Goal: Information Seeking & Learning: Learn about a topic

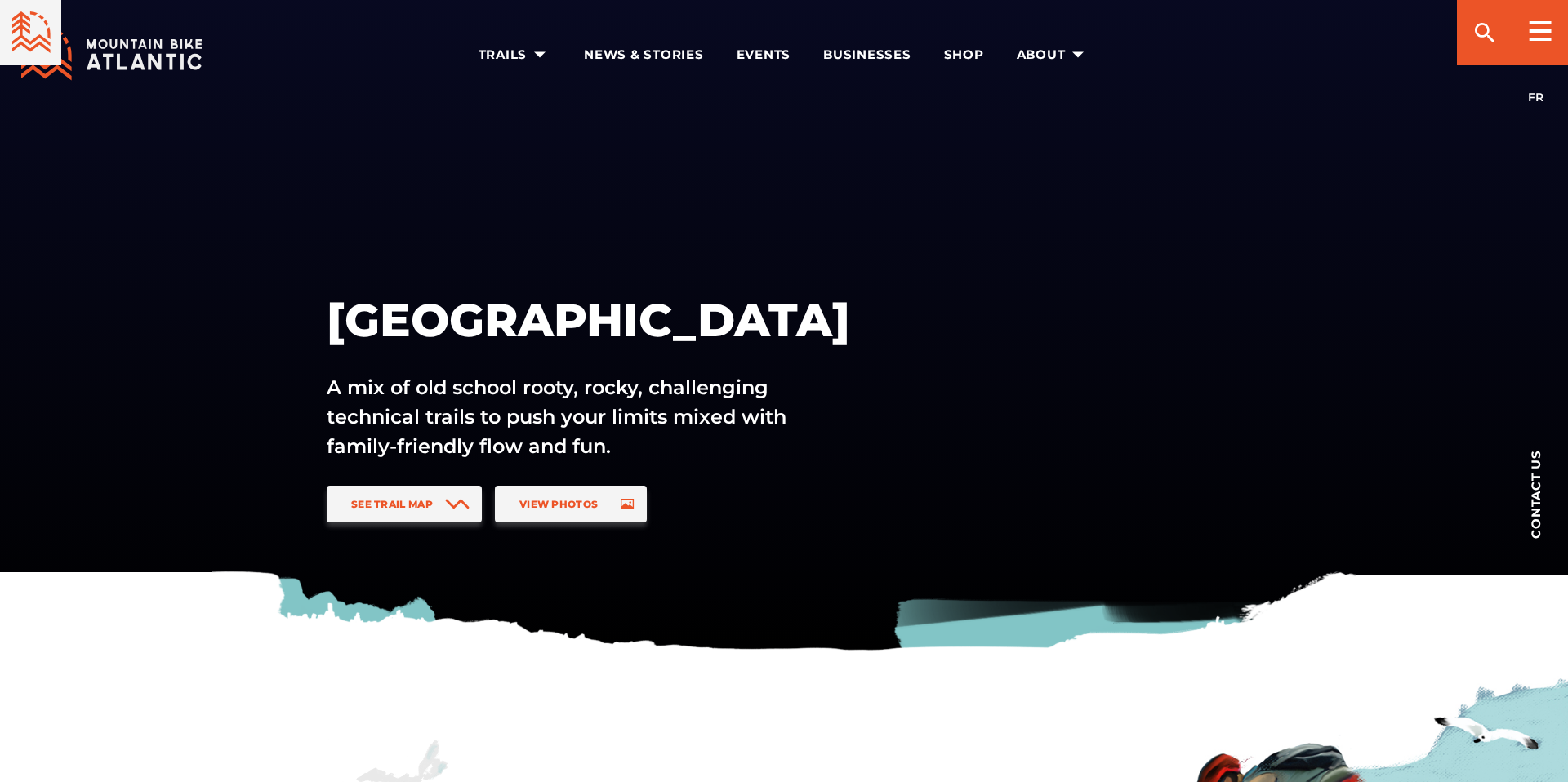
scroll to position [2222, 0]
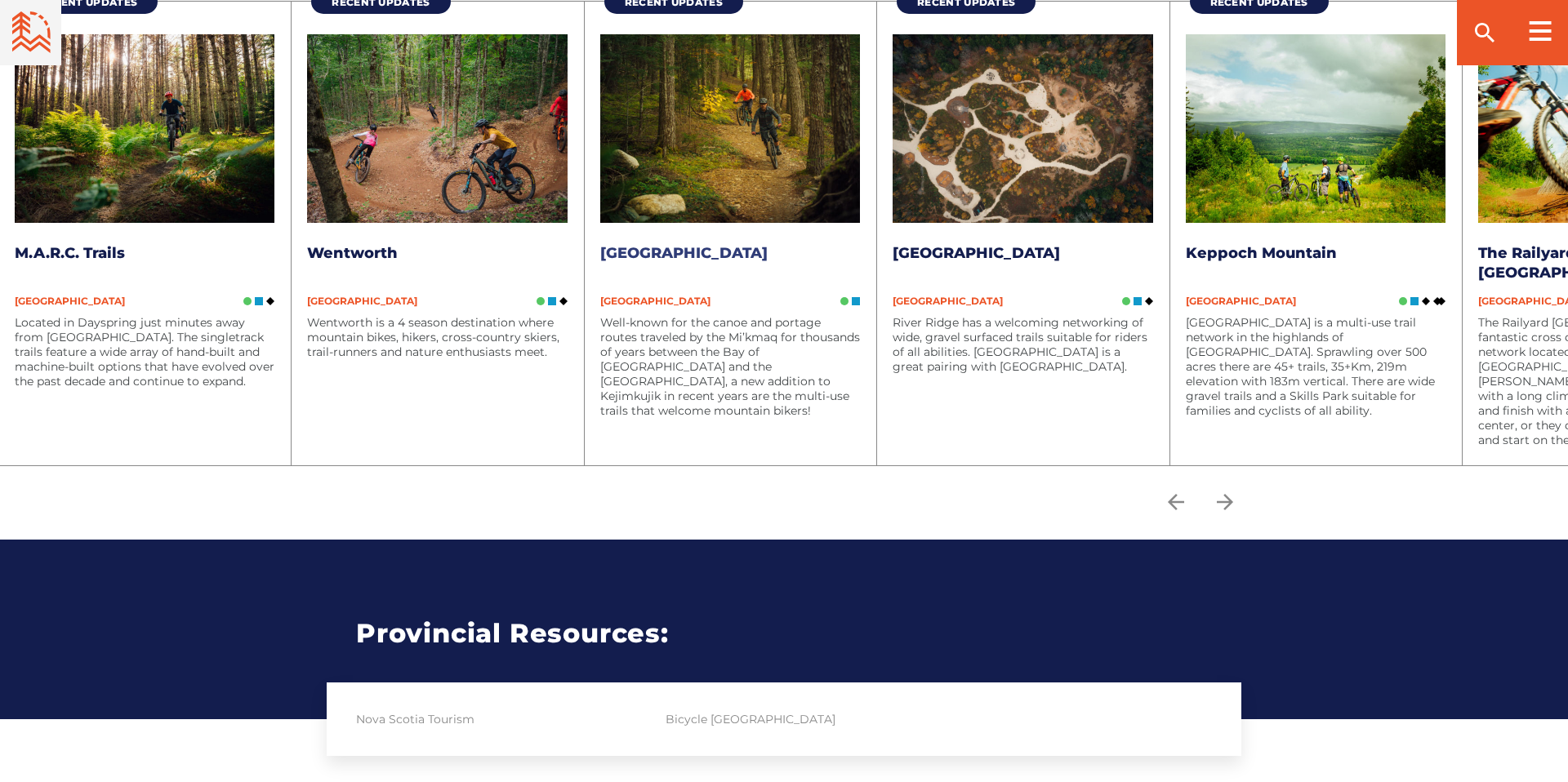
click at [711, 256] on link "[GEOGRAPHIC_DATA]" at bounding box center [683, 253] width 167 height 18
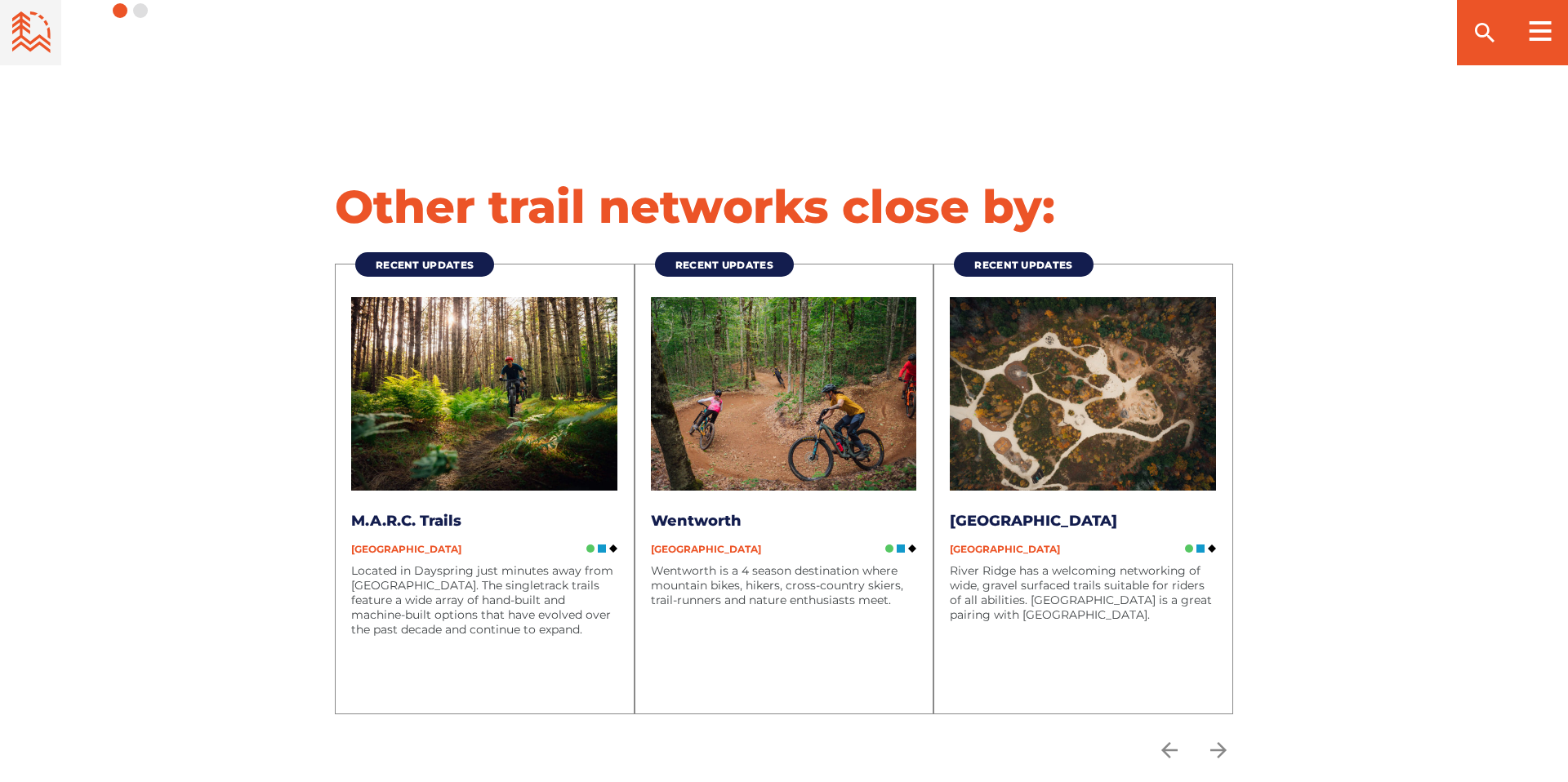
scroll to position [4486, 0]
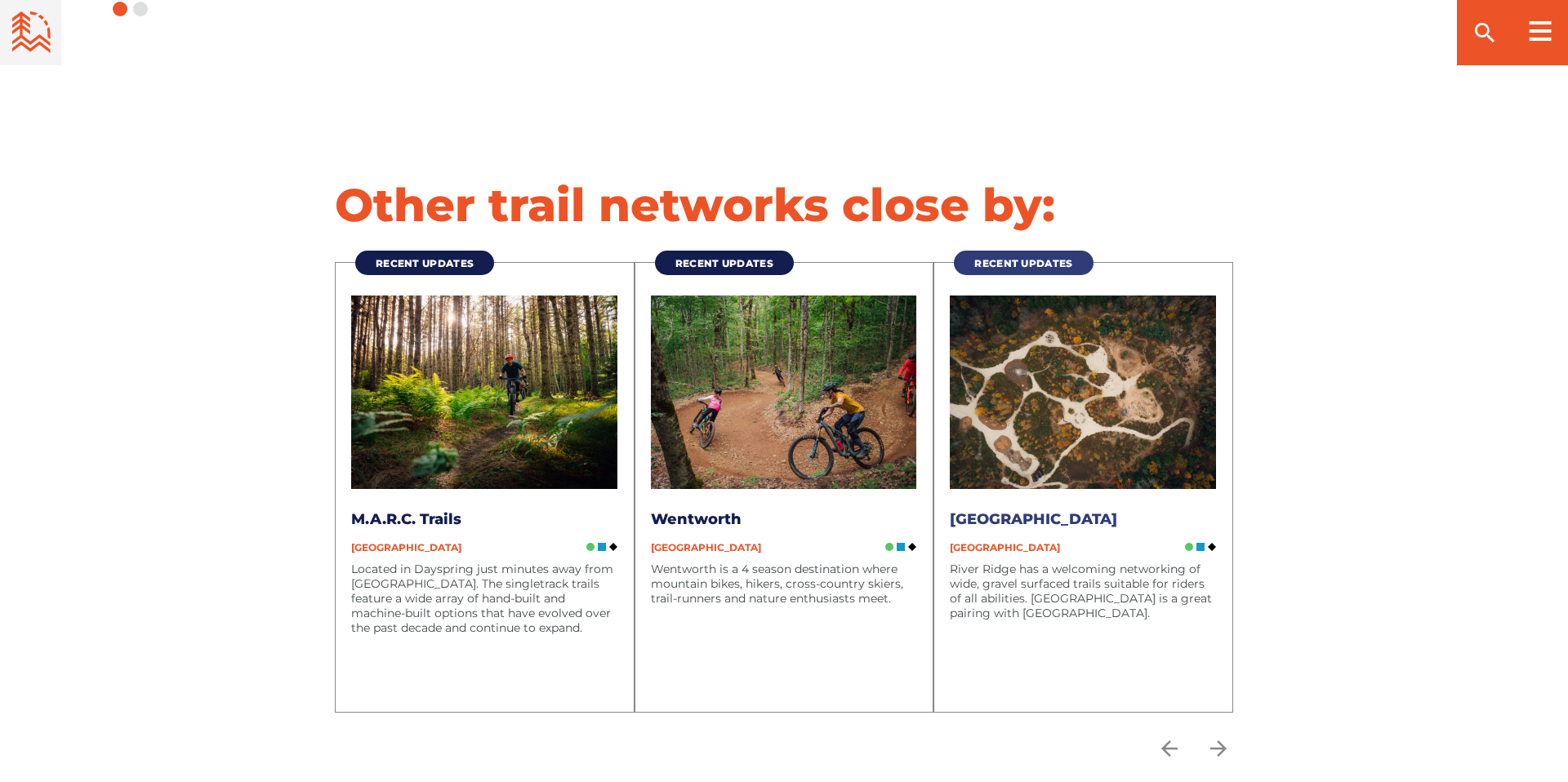
click at [1029, 258] on span "Recent Updates" at bounding box center [1023, 263] width 98 height 13
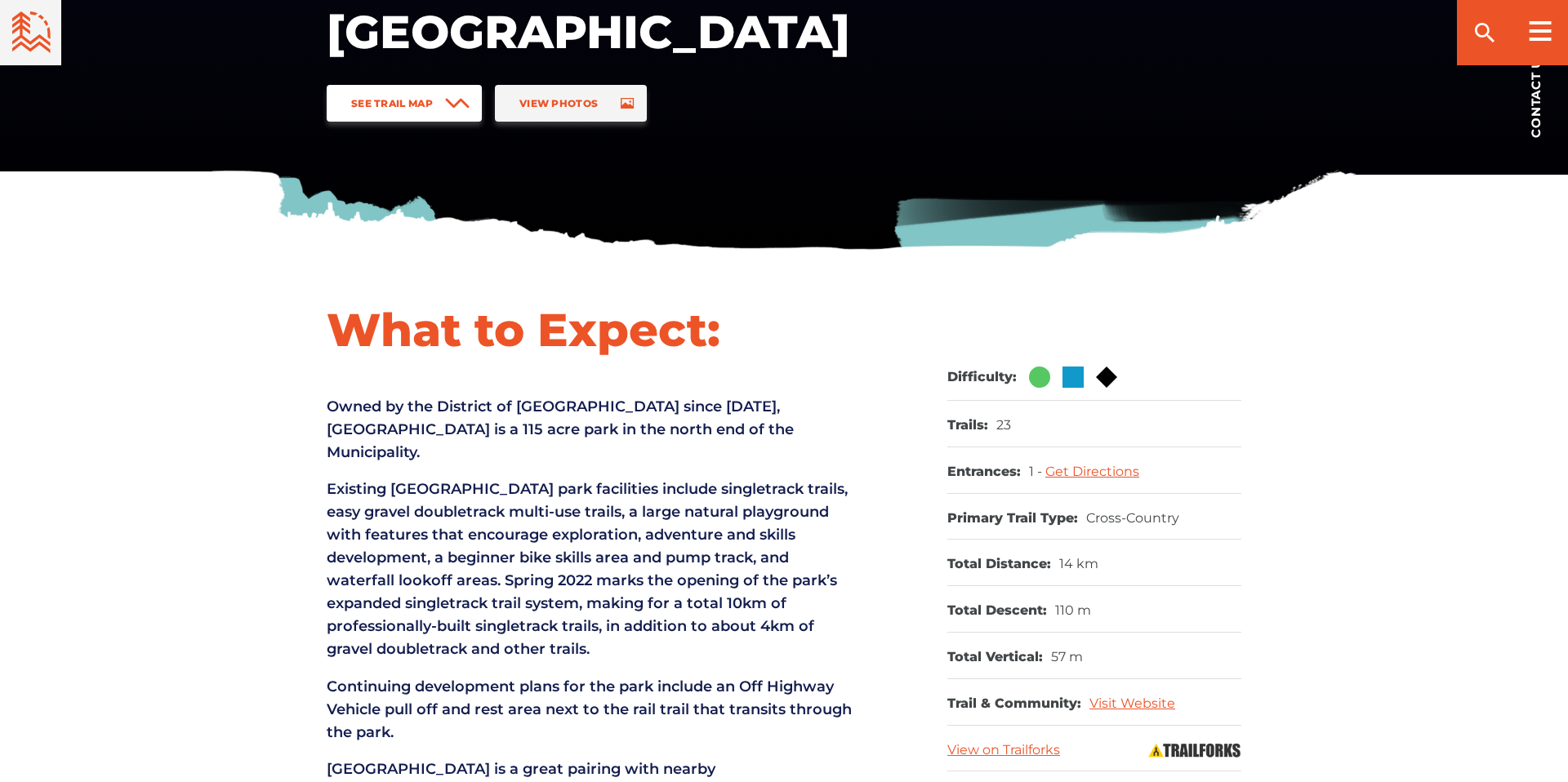
click at [431, 97] on span "See Trail Map" at bounding box center [391, 103] width 81 height 13
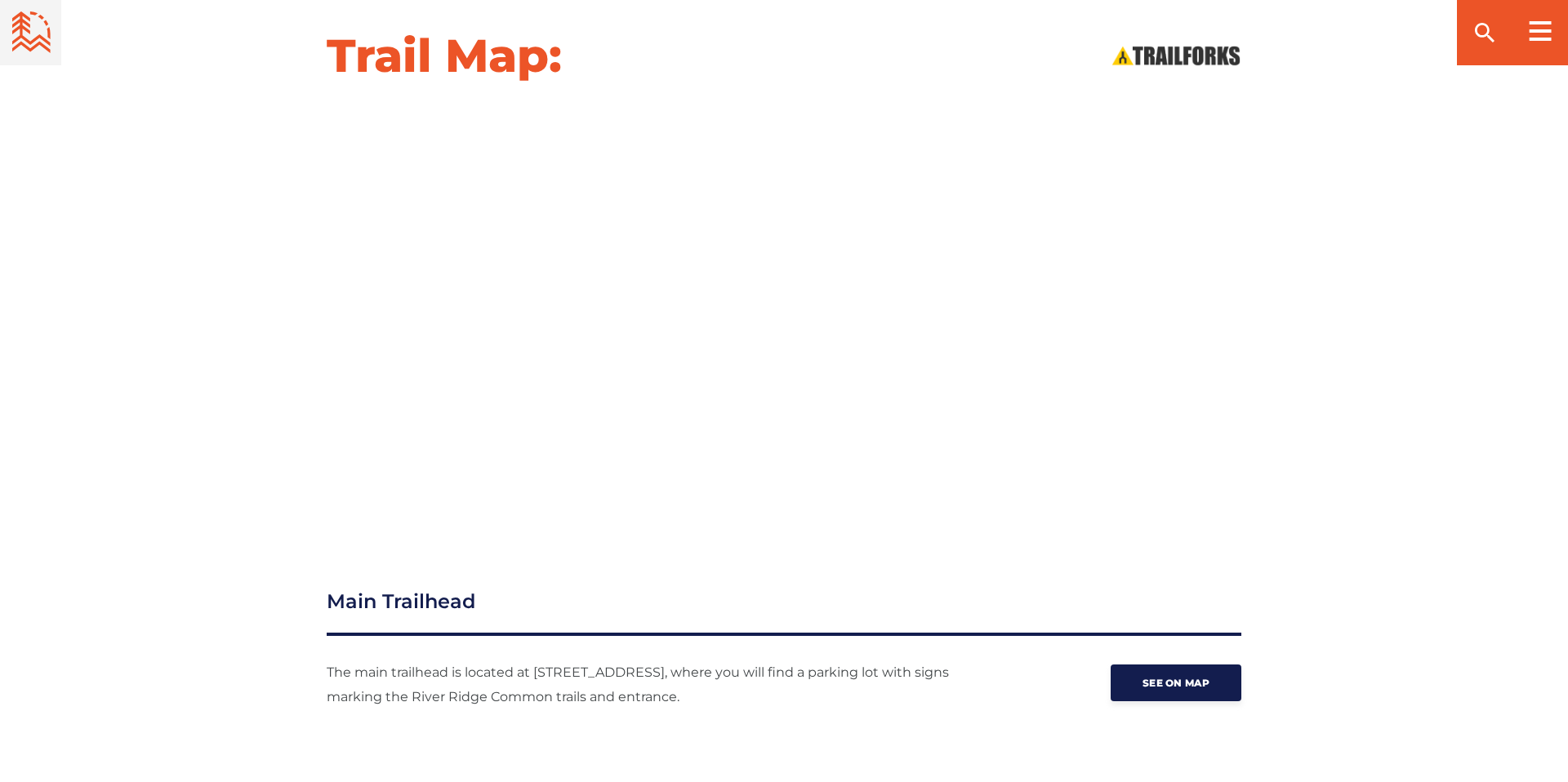
scroll to position [2114, 0]
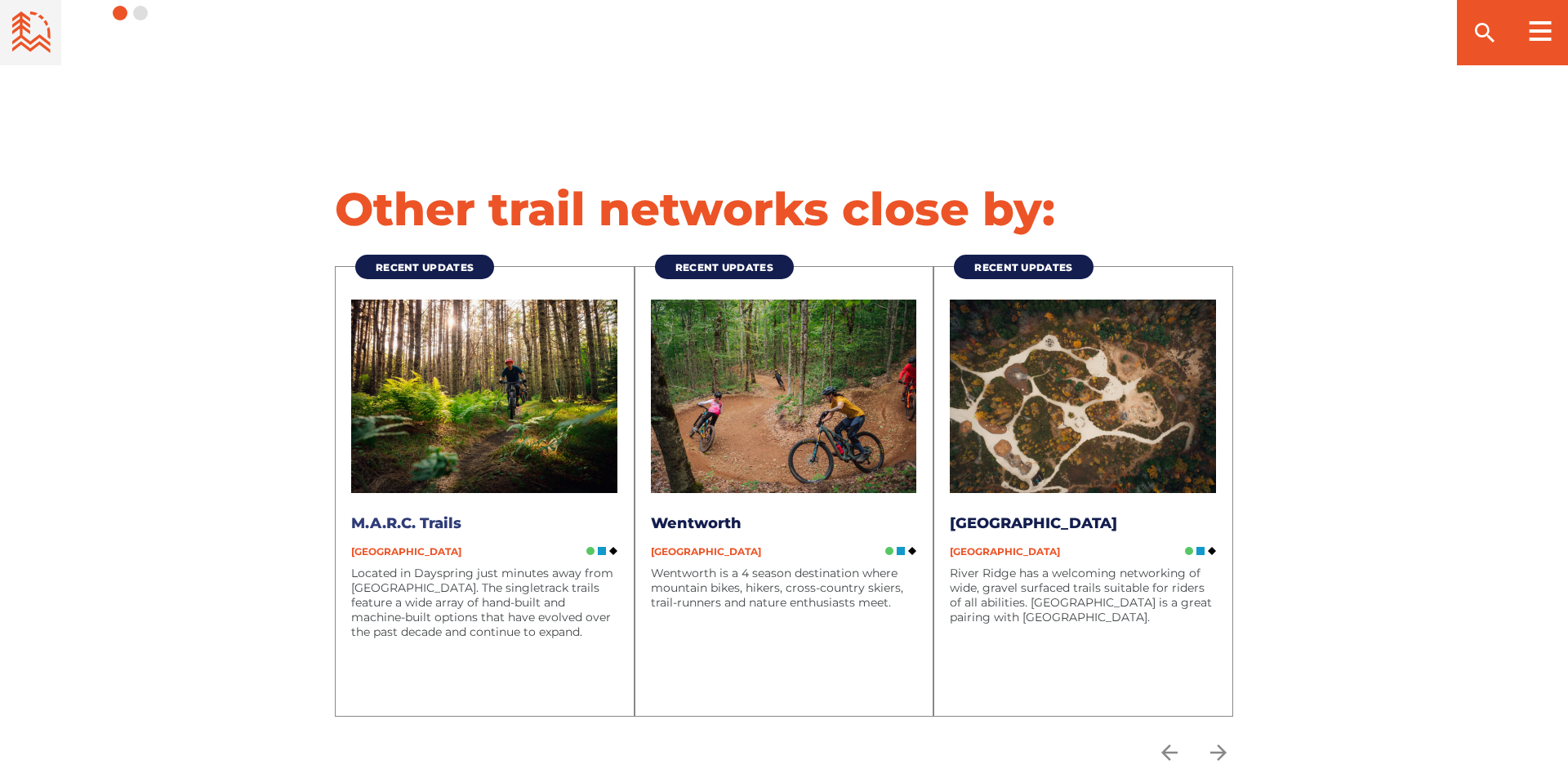
scroll to position [4484, 0]
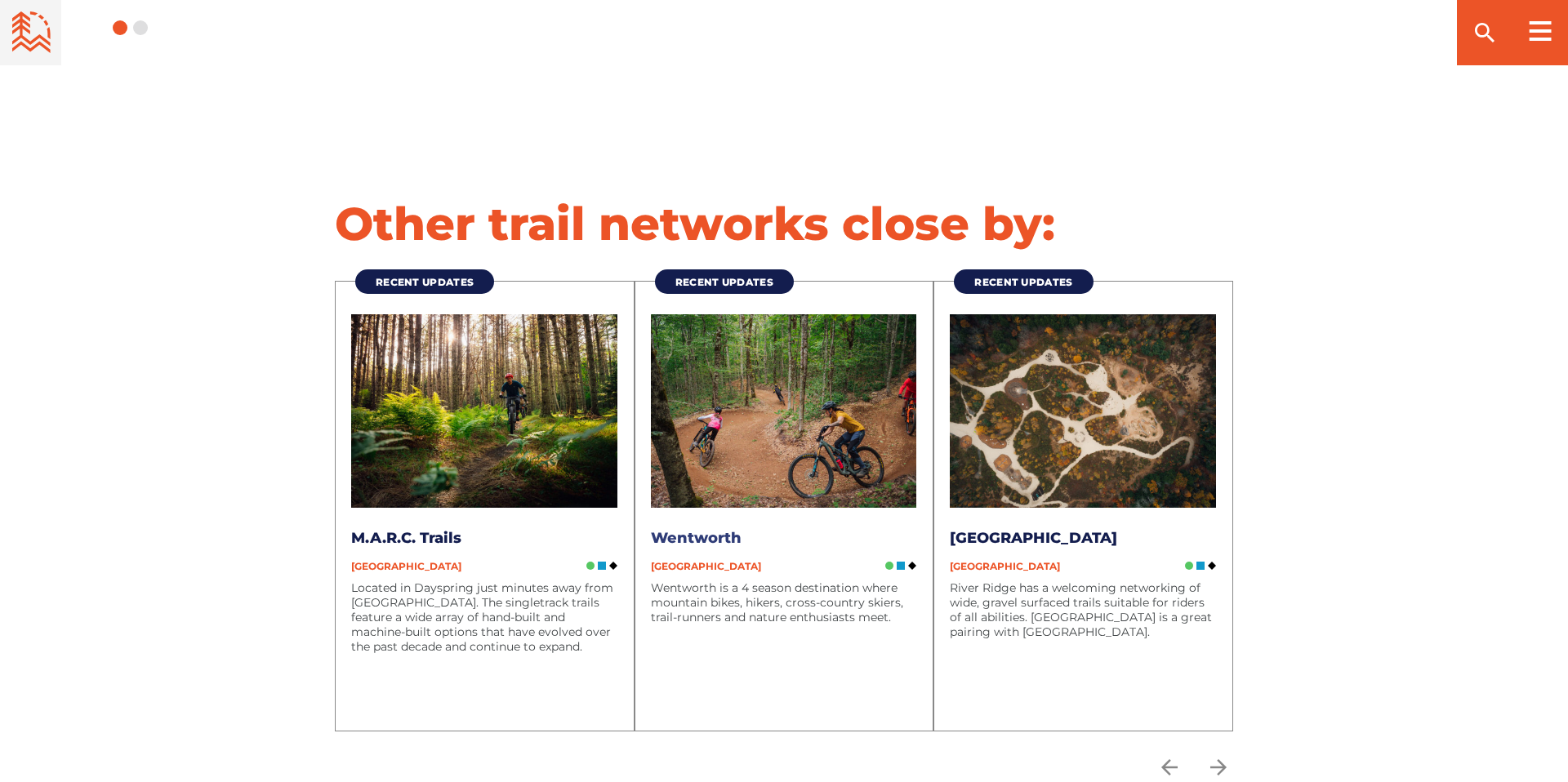
click at [682, 451] on div "Recent Updates Wentworth Nova Scotia Wentworth is a 4 season destination where …" at bounding box center [784, 505] width 300 height 449
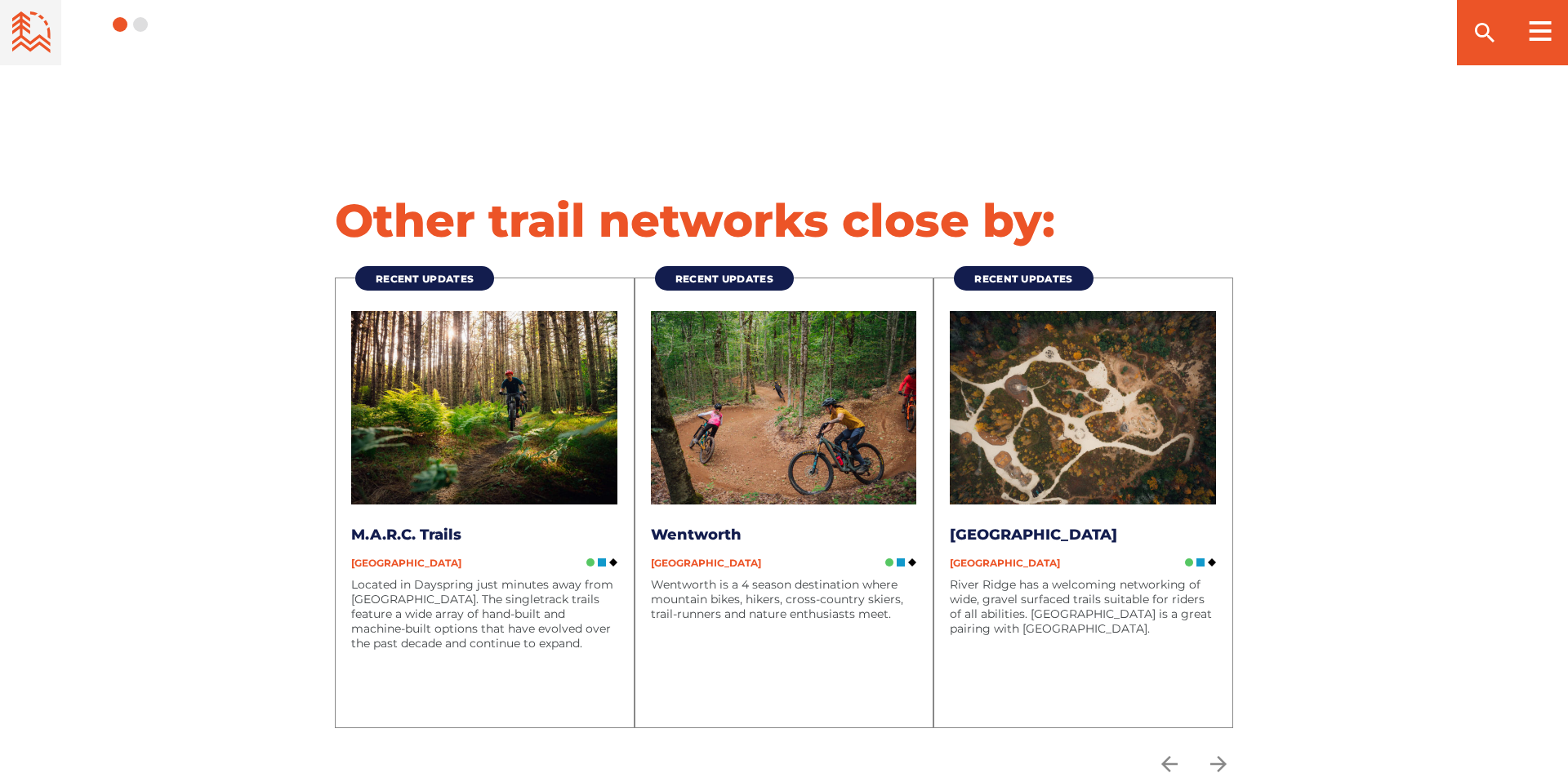
click at [740, 261] on div "Recent Updates Wentworth Nova Scotia Wentworth is a 4 season destination where …" at bounding box center [784, 493] width 300 height 466
click at [743, 273] on span "Recent Updates" at bounding box center [724, 279] width 98 height 13
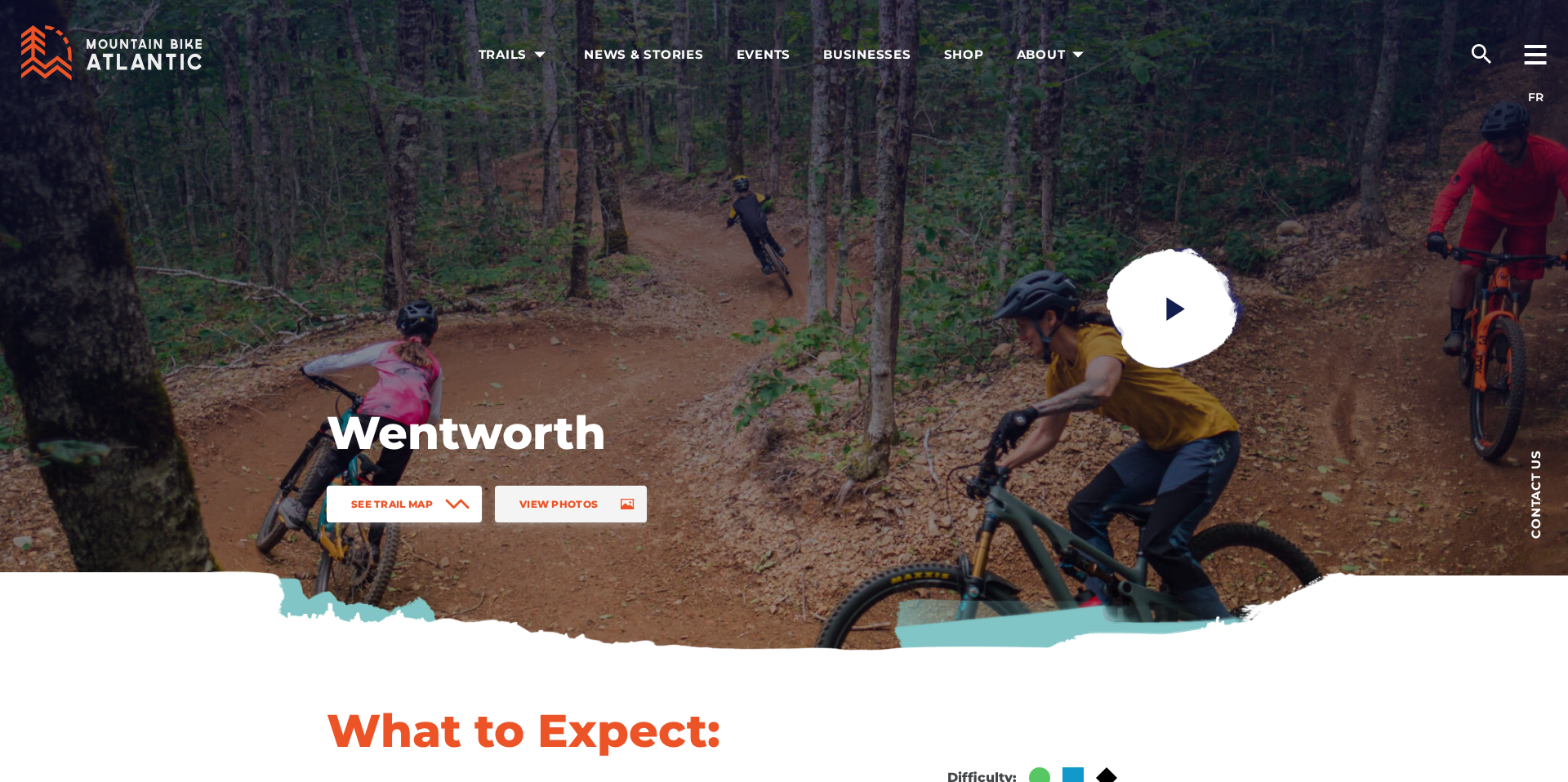
click at [453, 514] on span at bounding box center [457, 504] width 24 height 37
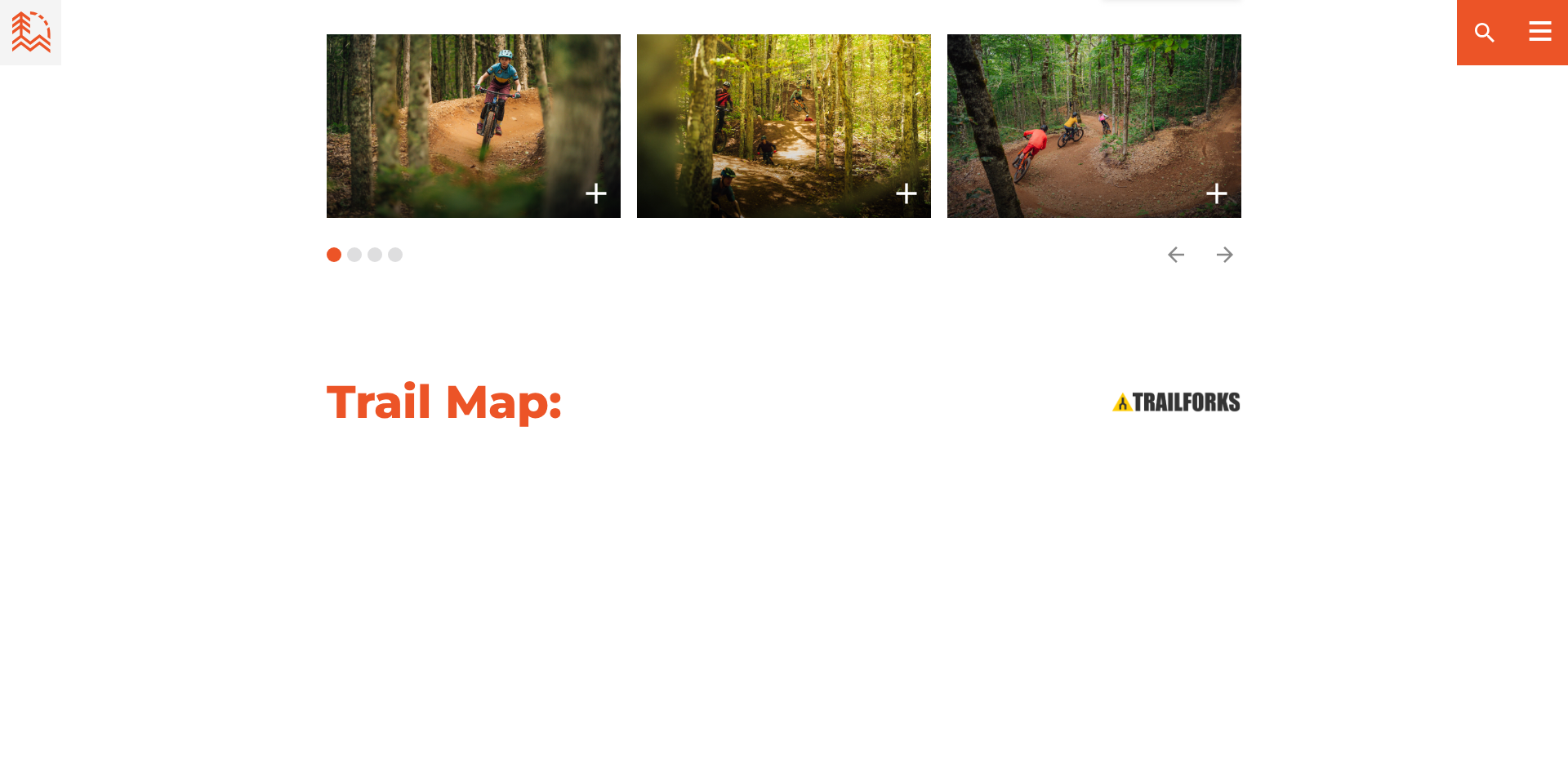
scroll to position [1747, 0]
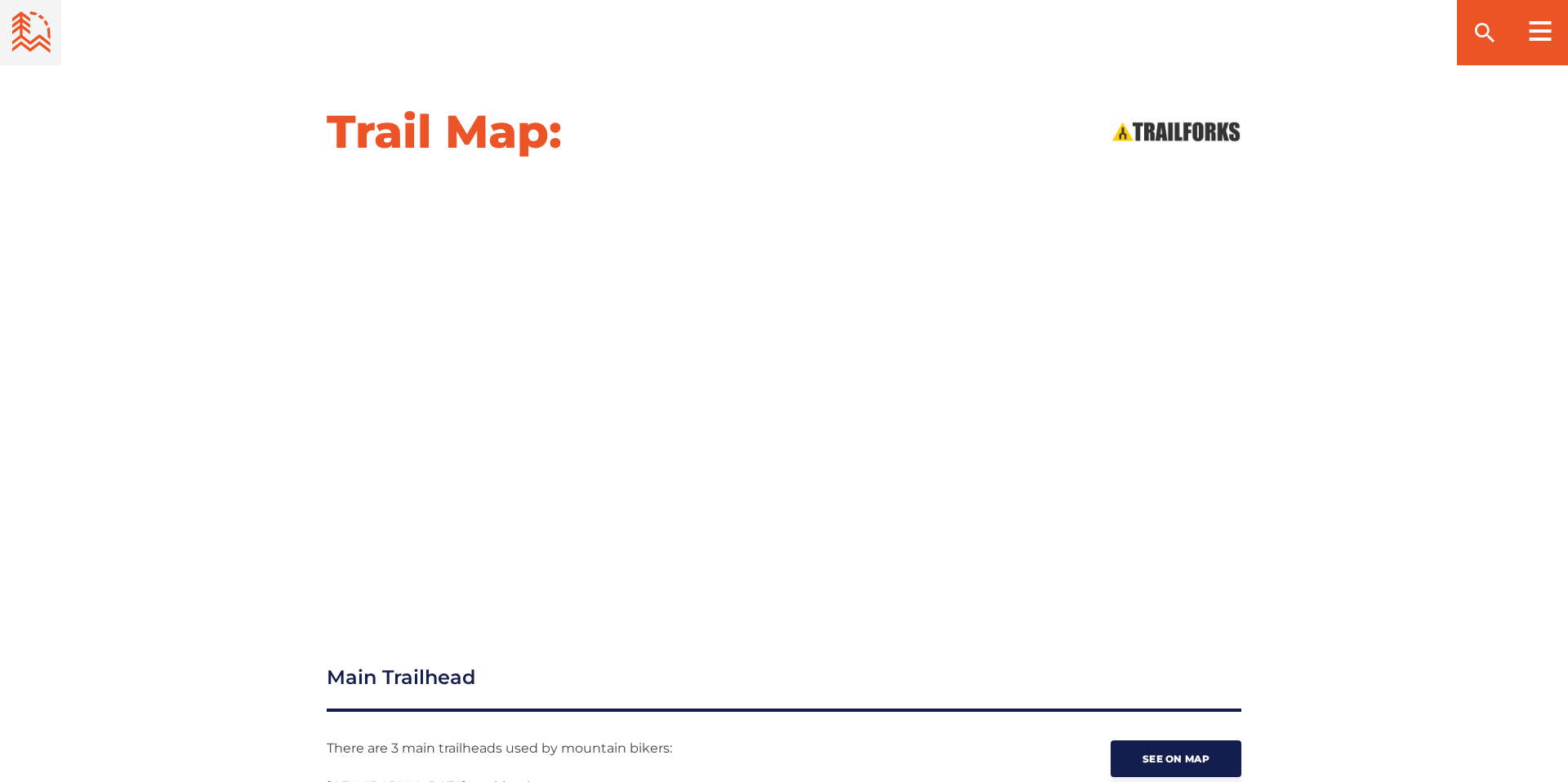
scroll to position [2020, 0]
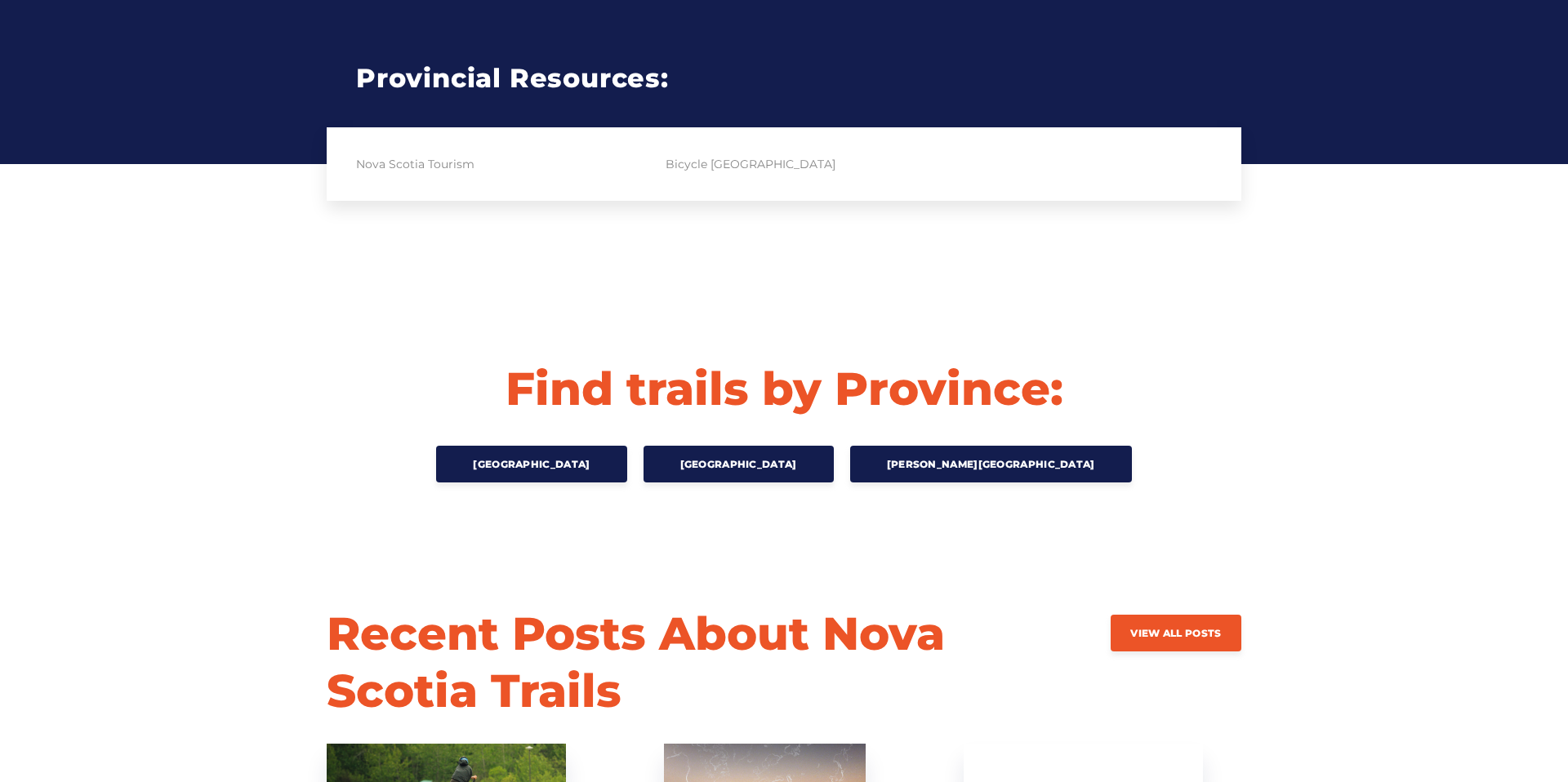
scroll to position [2222, 0]
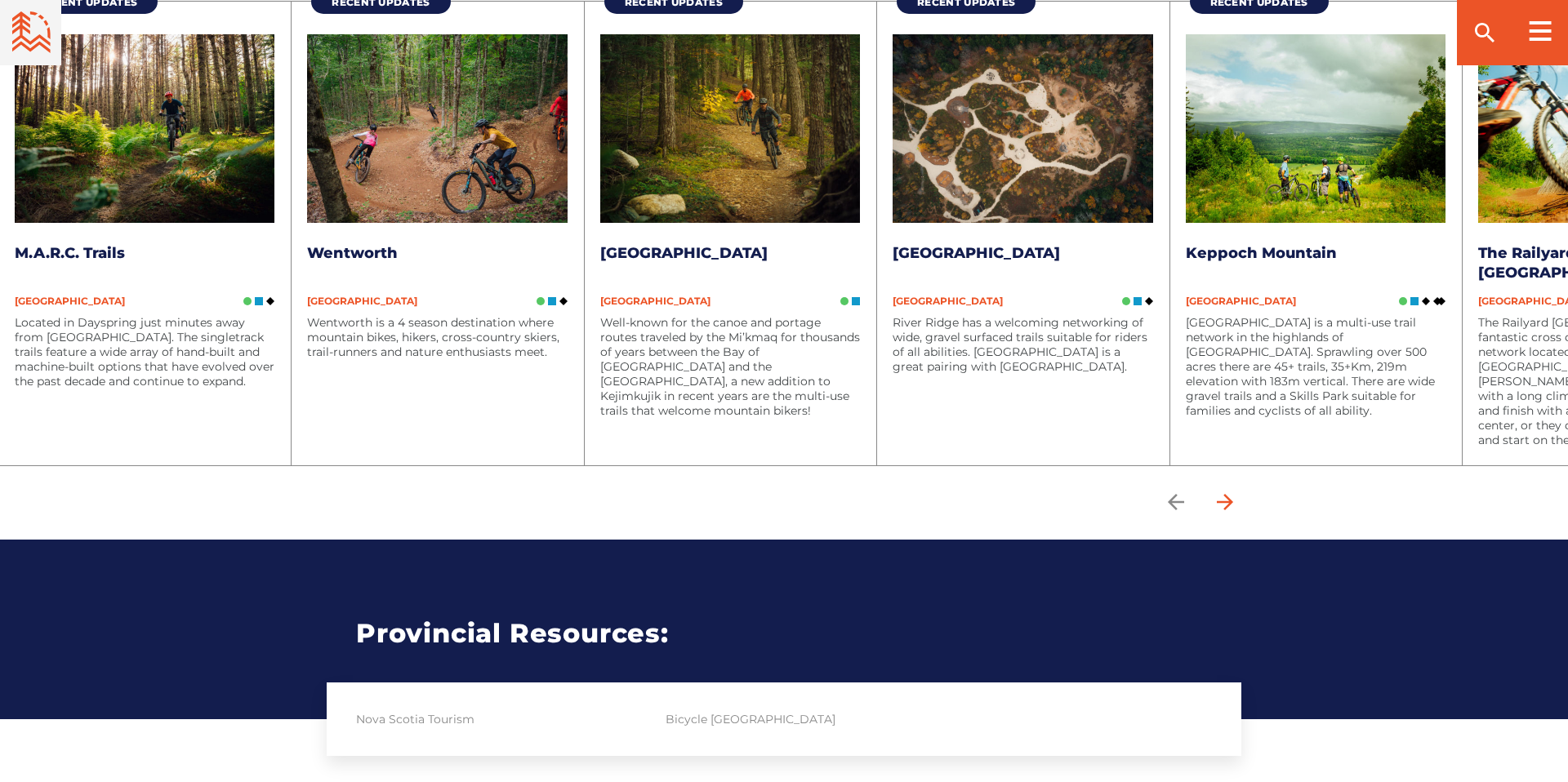
click at [1233, 497] on icon "arrow forward" at bounding box center [1225, 502] width 24 height 24
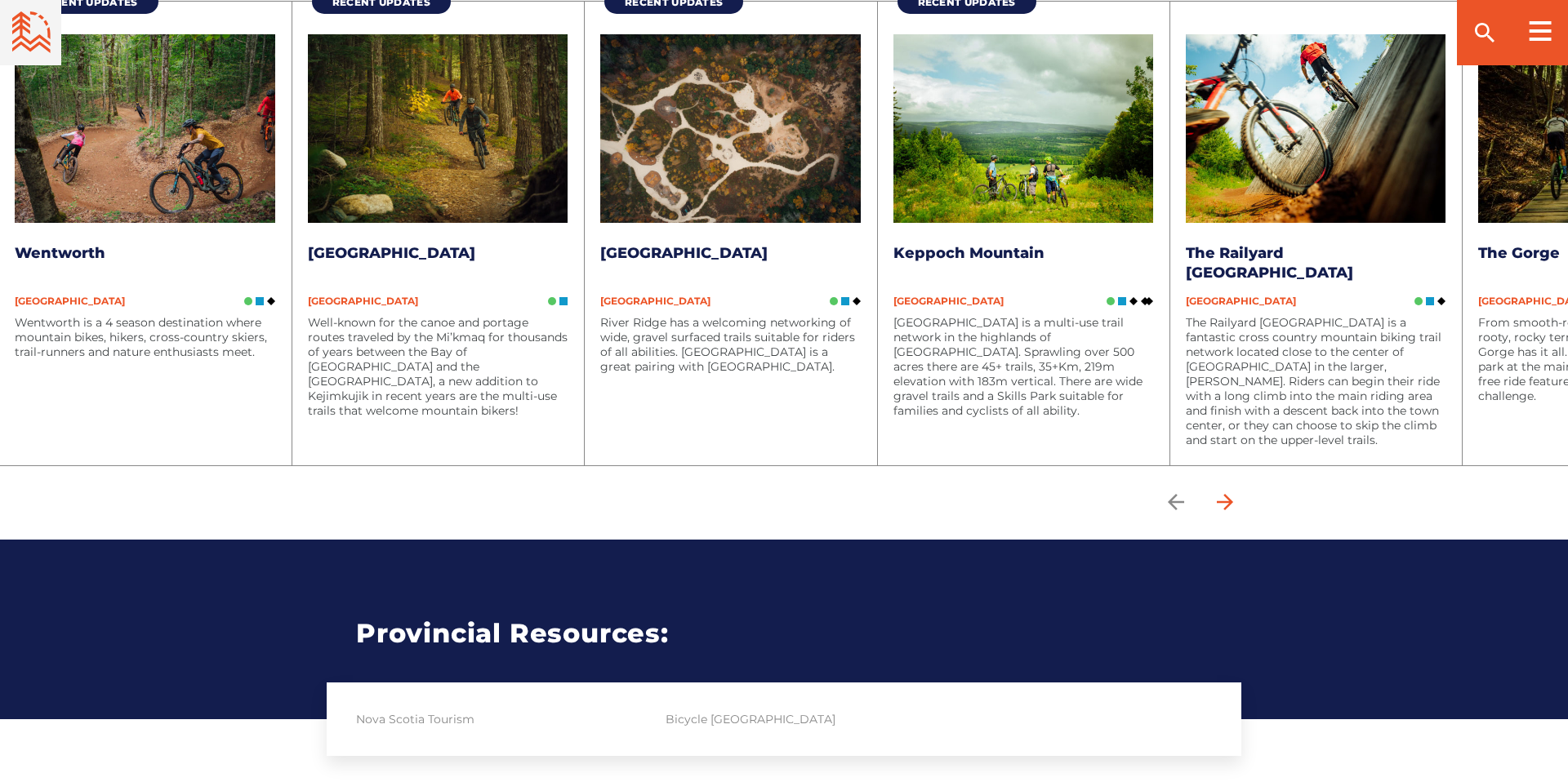
click at [1224, 503] on icon "arrow forward" at bounding box center [1225, 502] width 24 height 24
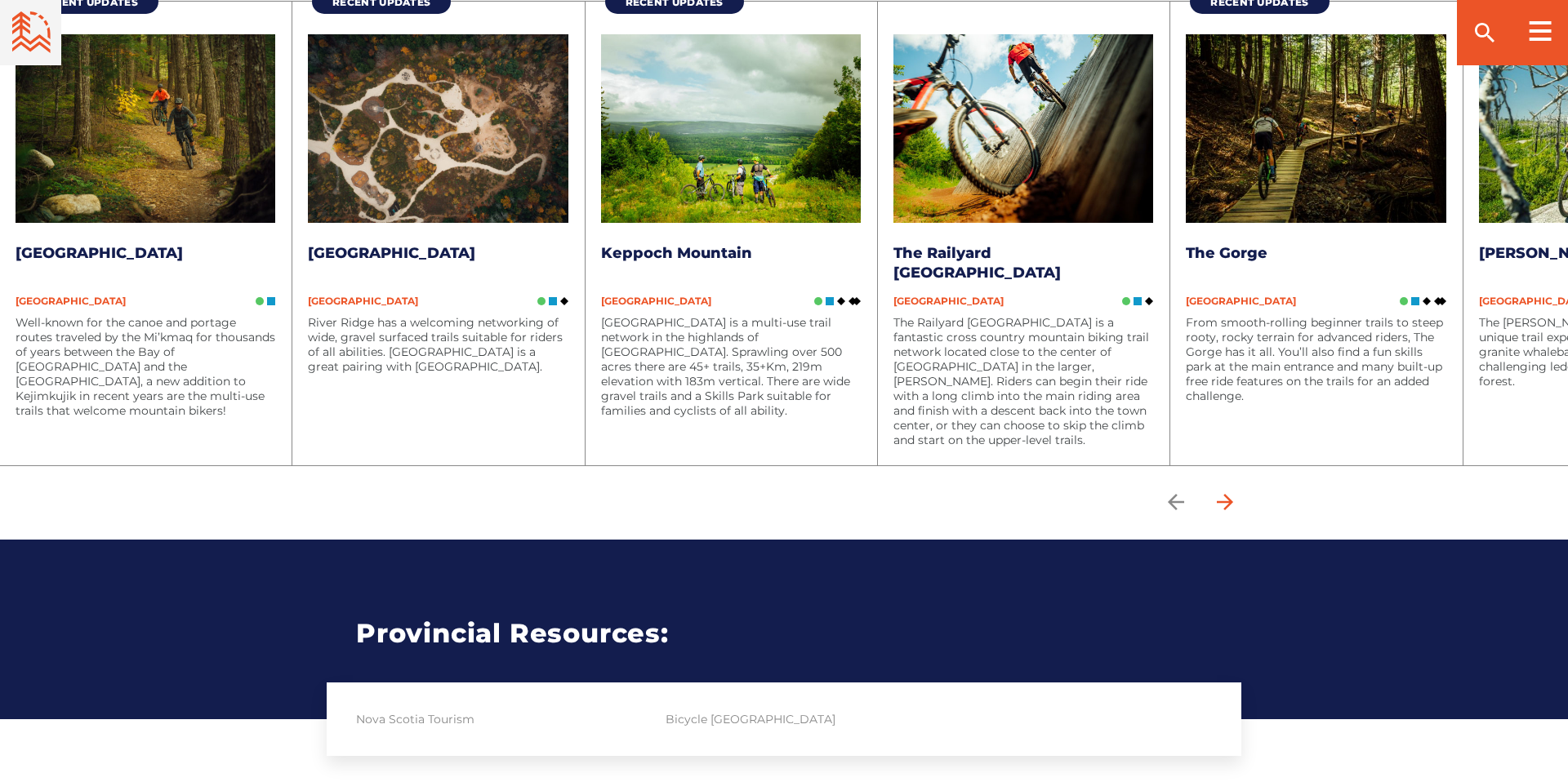
click at [1224, 503] on icon "arrow forward" at bounding box center [1225, 502] width 24 height 24
click at [1226, 501] on icon "arrow forward" at bounding box center [1225, 502] width 24 height 24
